Goal: Check status: Check status

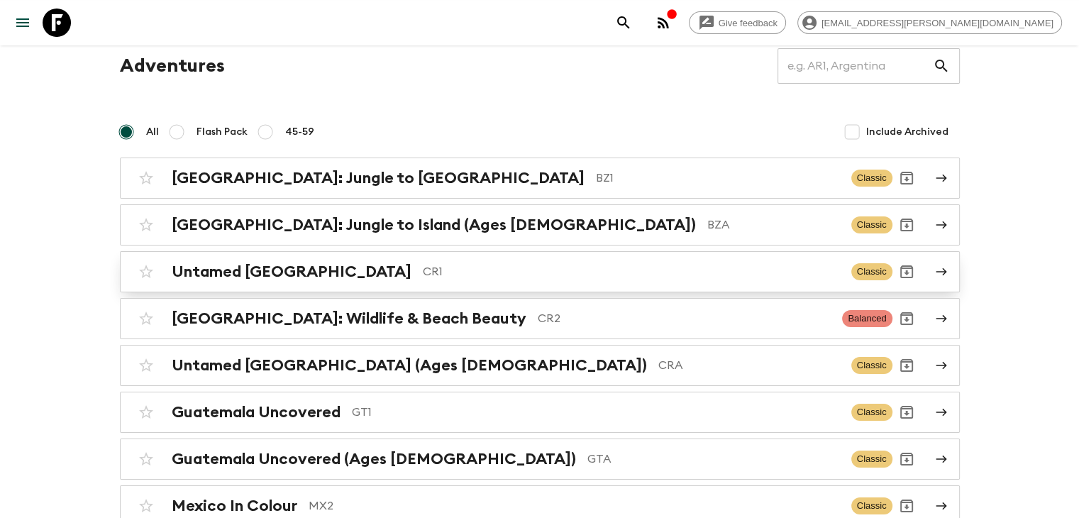
scroll to position [142, 0]
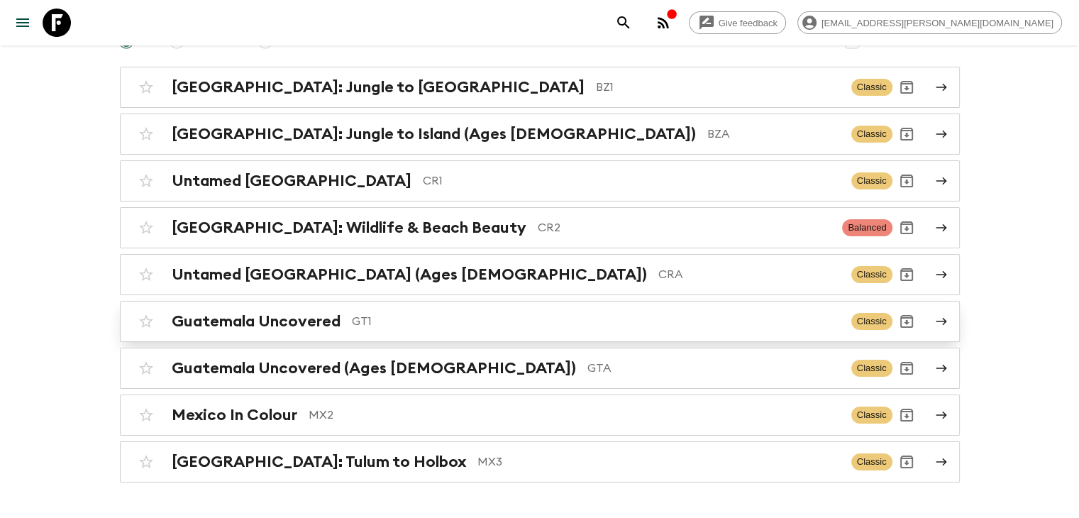
click at [306, 327] on h2 "Guatemala Uncovered" at bounding box center [256, 321] width 169 height 18
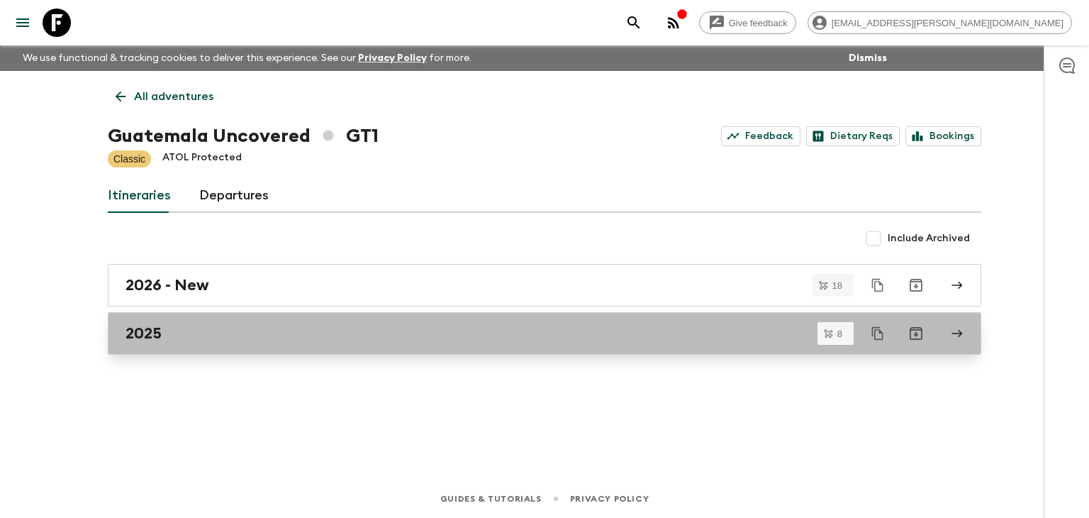
click at [141, 338] on h2 "2025" at bounding box center [144, 333] width 36 height 18
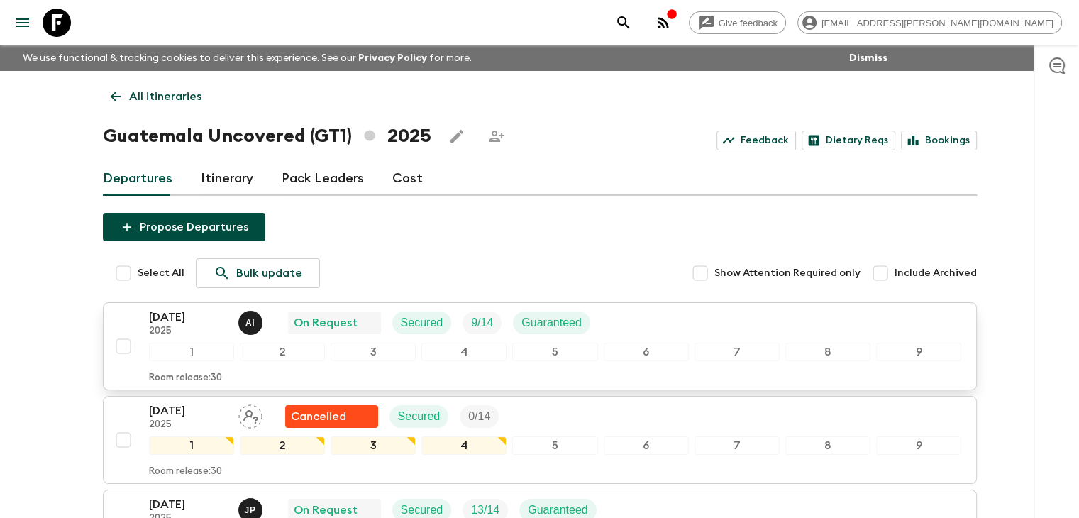
click at [188, 313] on p "[DATE]" at bounding box center [188, 316] width 78 height 17
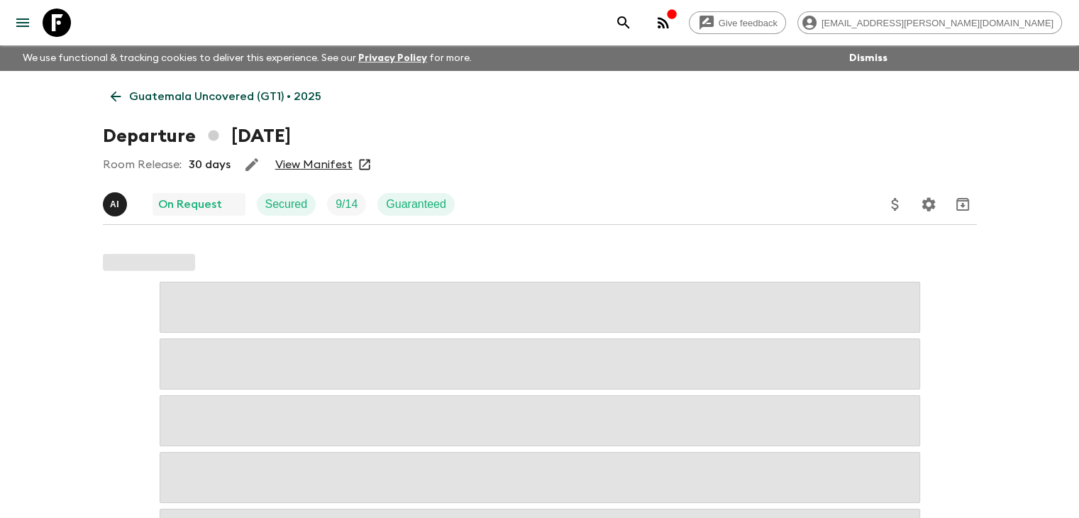
click at [313, 165] on link "View Manifest" at bounding box center [313, 164] width 77 height 14
